Goal: Download file/media

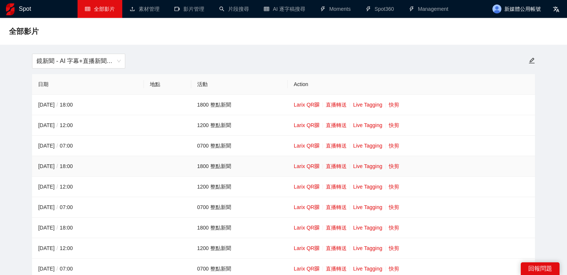
scroll to position [37, 0]
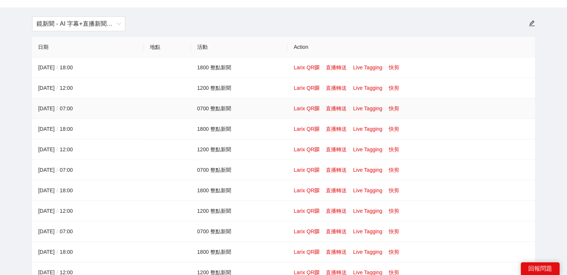
drag, startPoint x: 390, startPoint y: 107, endPoint x: 385, endPoint y: 104, distance: 6.2
click at [391, 106] on link "快剪" at bounding box center [394, 108] width 10 height 6
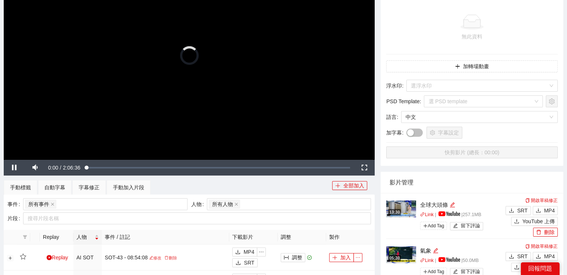
click at [212, 91] on video "Video Player" at bounding box center [189, 55] width 371 height 209
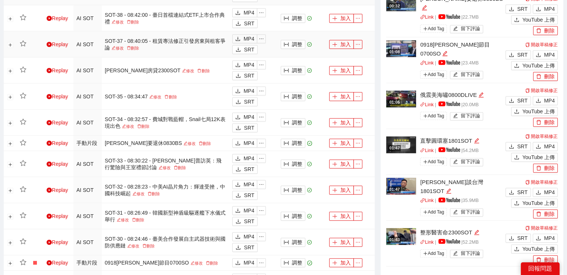
scroll to position [596, 0]
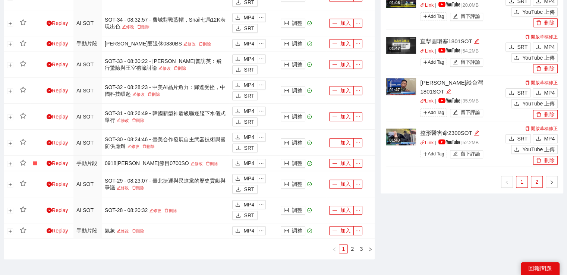
click at [537, 180] on link "2" at bounding box center [536, 181] width 11 height 11
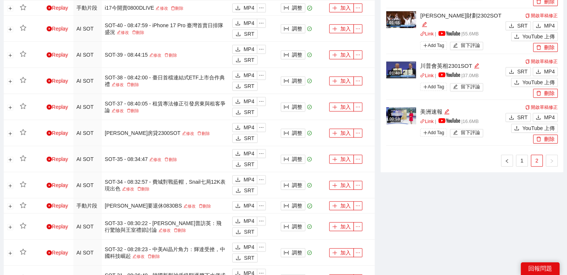
scroll to position [373, 0]
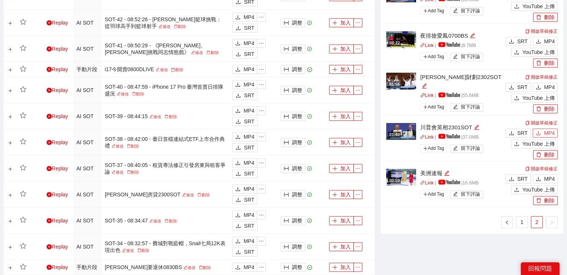
click at [555, 132] on button "MP4" at bounding box center [545, 133] width 25 height 9
click at [540, 85] on icon "download" at bounding box center [538, 87] width 5 height 5
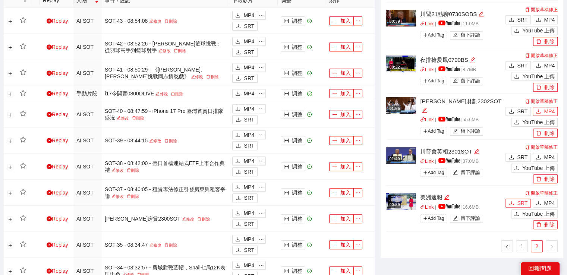
scroll to position [410, 0]
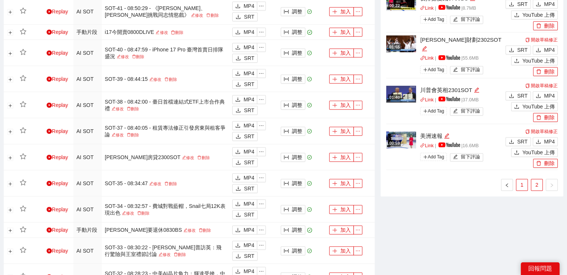
click at [524, 182] on link "1" at bounding box center [521, 184] width 11 height 11
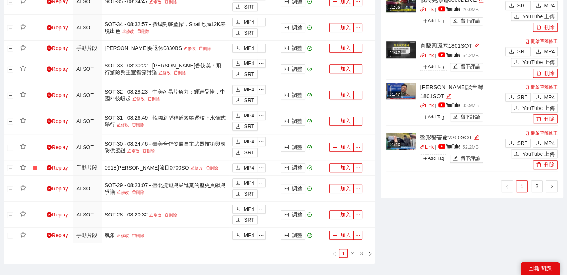
scroll to position [596, 0]
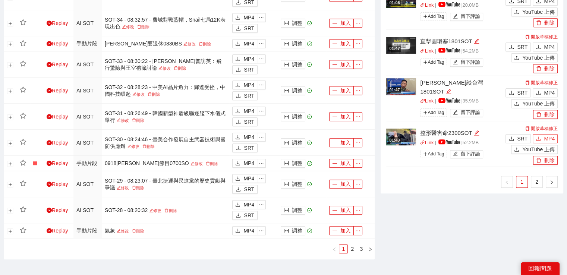
click at [541, 138] on button "MP4" at bounding box center [545, 138] width 25 height 9
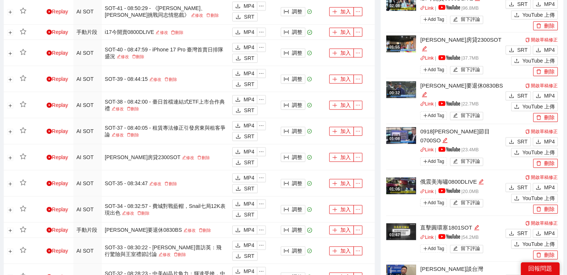
scroll to position [410, 0]
click at [545, 48] on span "MP4" at bounding box center [549, 50] width 11 height 8
